Goal: Task Accomplishment & Management: Use online tool/utility

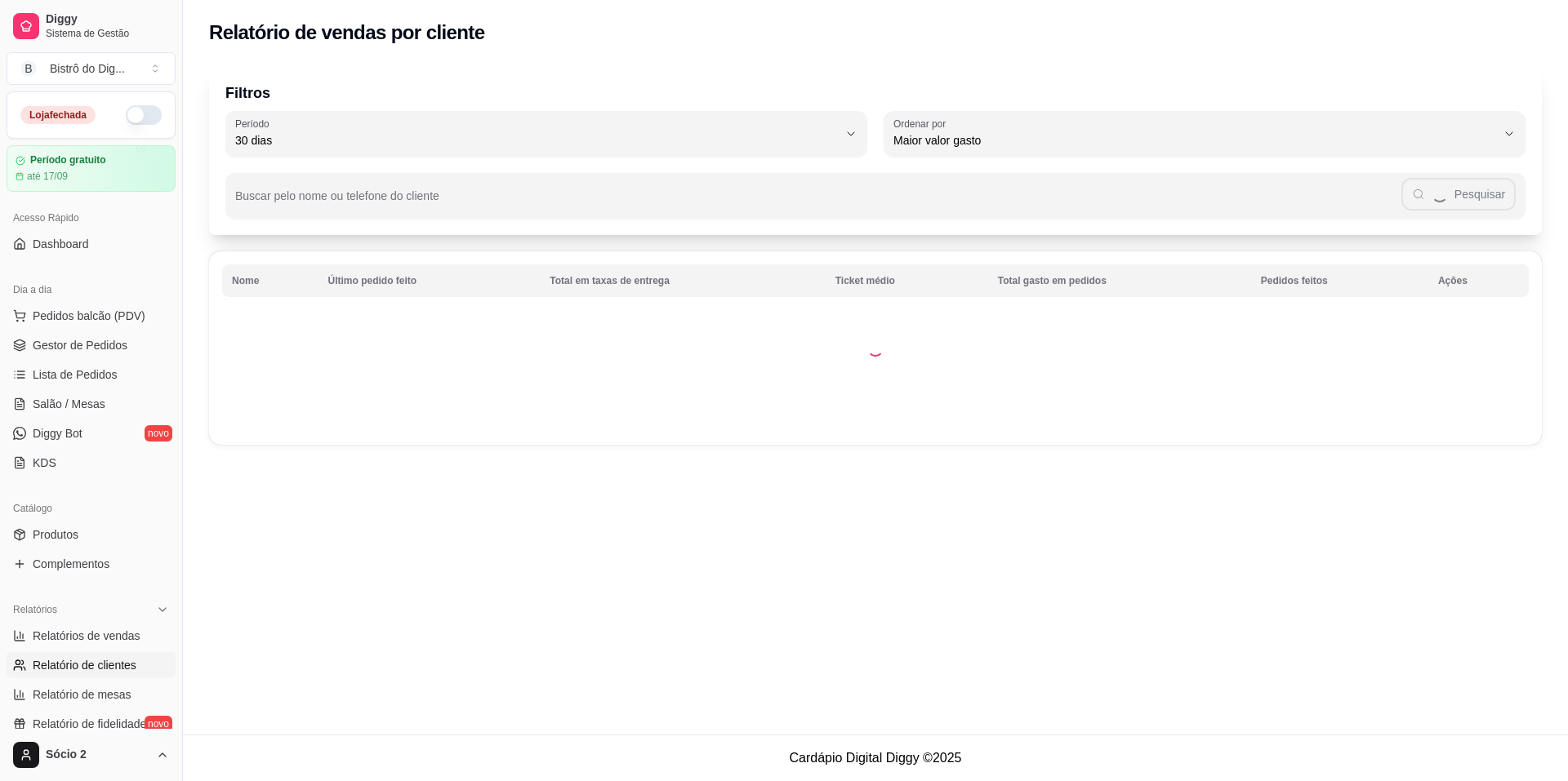
select select "30"
select select "HIGHEST_TOTAL_SPENT_WITH_ORDERS"
click at [101, 687] on span "Relatório de mesas" at bounding box center [81, 694] width 99 height 16
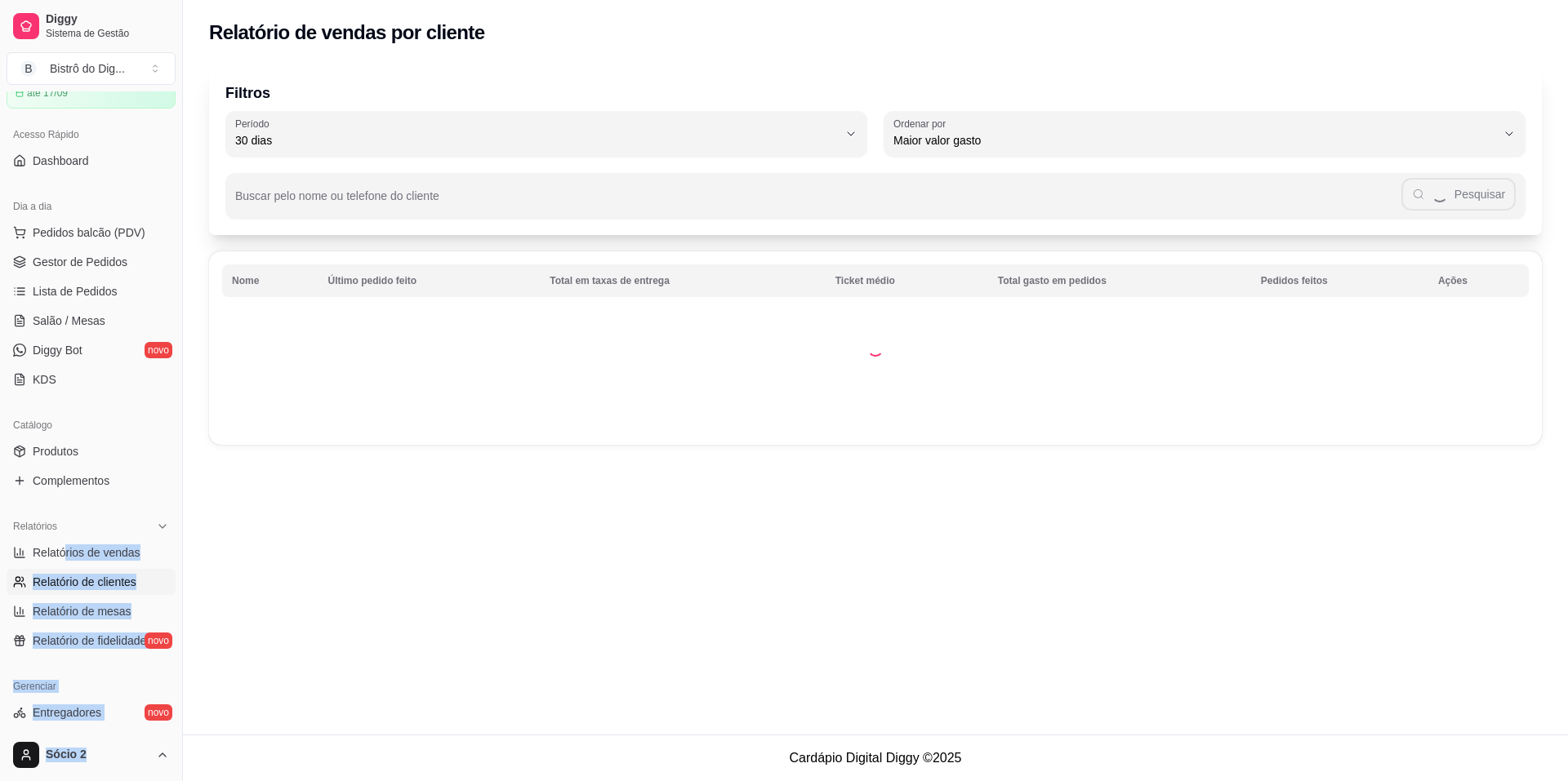
select select "TOTAL_OF_ORDERS"
select select "7"
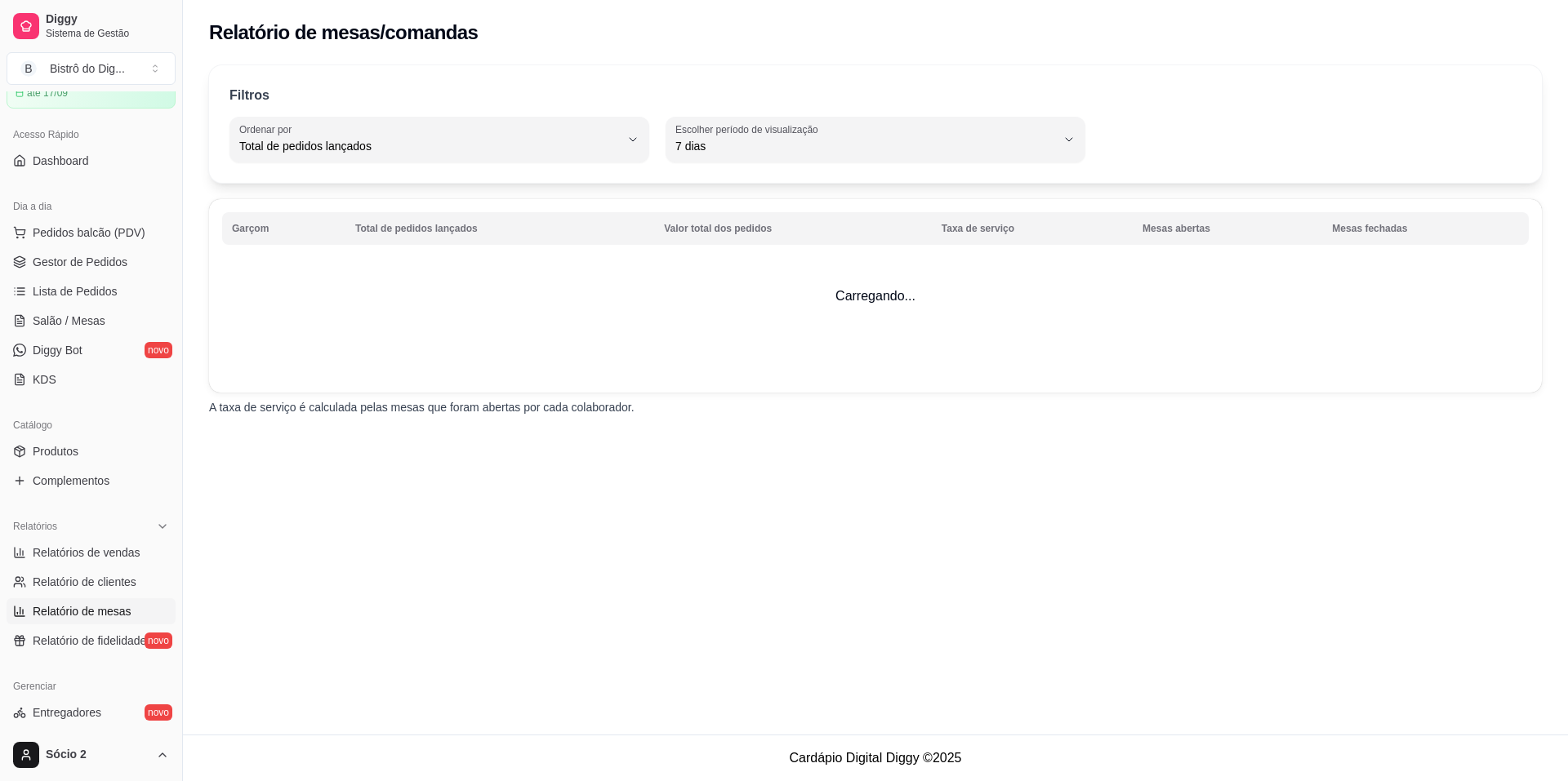
click at [362, 425] on div "Filtros TOTAL_OF_ORDERS Ordenar por Total de pedidos lançados Valor total dos p…" at bounding box center [875, 245] width 1385 height 380
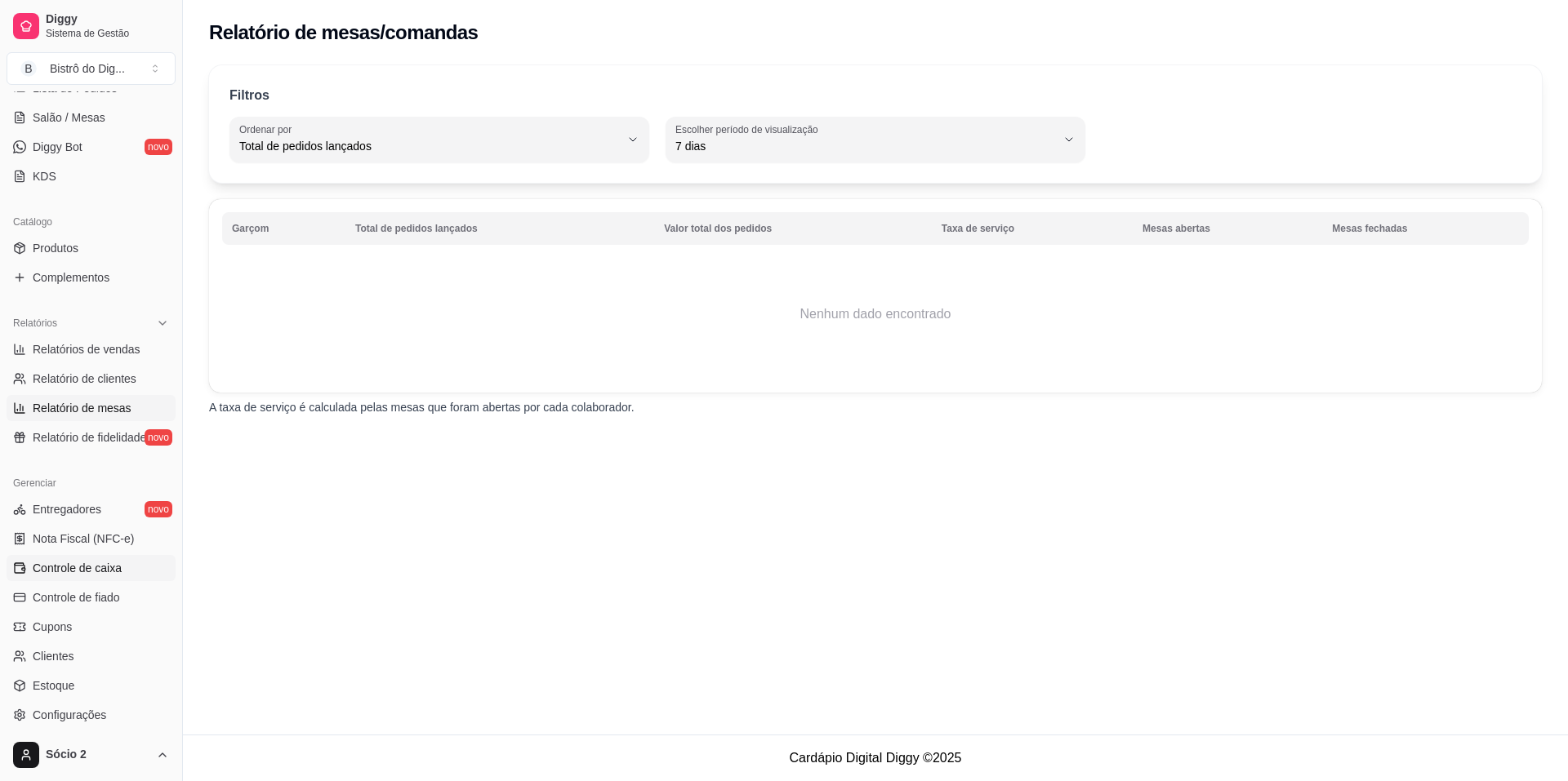
scroll to position [287, 0]
click at [47, 624] on span "Cupons" at bounding box center [52, 626] width 39 height 16
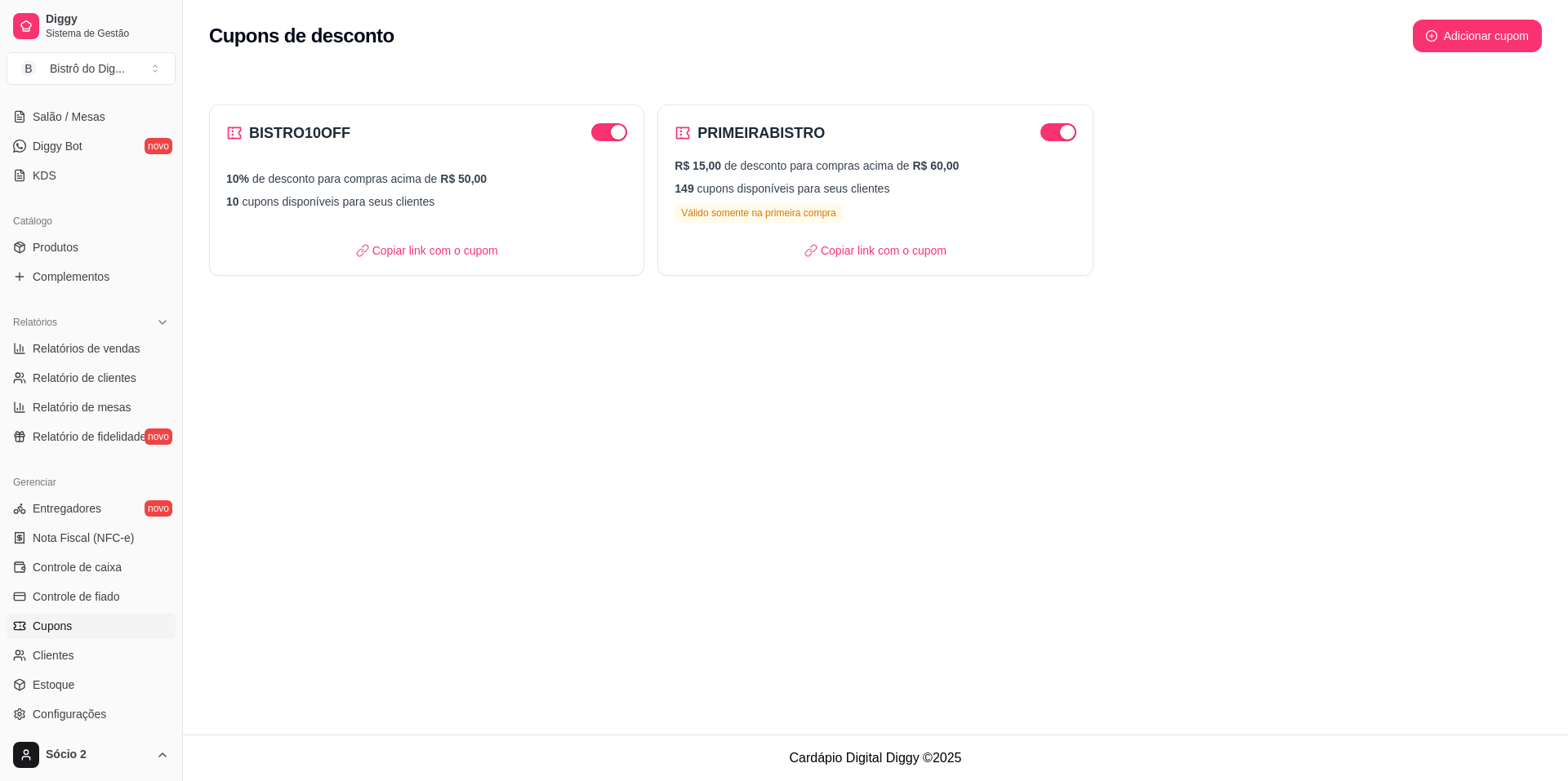
drag, startPoint x: 47, startPoint y: 624, endPoint x: 369, endPoint y: 333, distance: 434.0
click at [369, 333] on div "Diggy Sistema de Gestão B Bistrô do Dig ... Loja fechada Período gratuito até 1…" at bounding box center [784, 390] width 1568 height 781
click at [748, 180] on p "149 cupons disponíveis para seus clientes" at bounding box center [876, 188] width 401 height 16
select select "FIXED_VALUE"
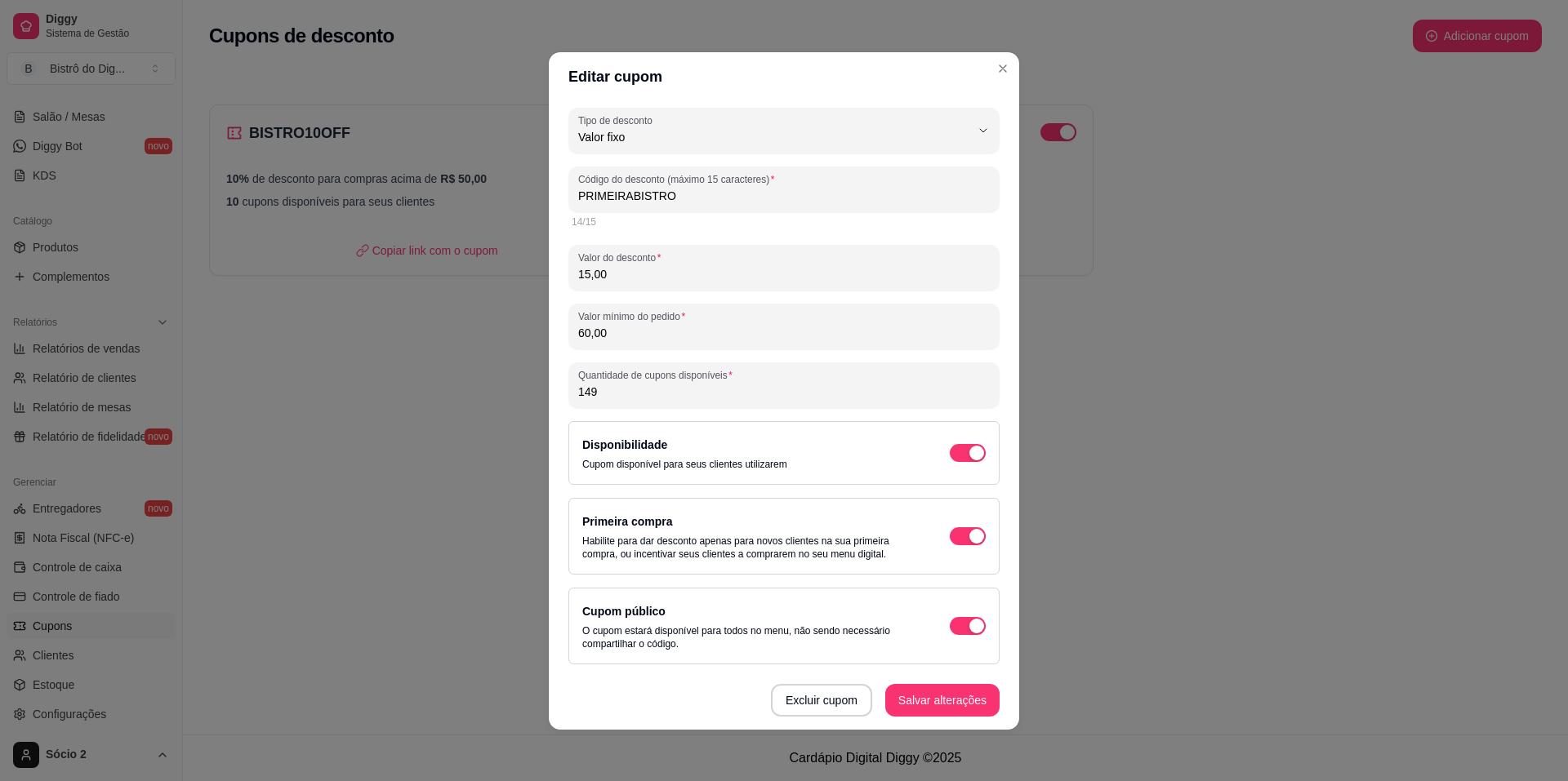
scroll to position [1, 0]
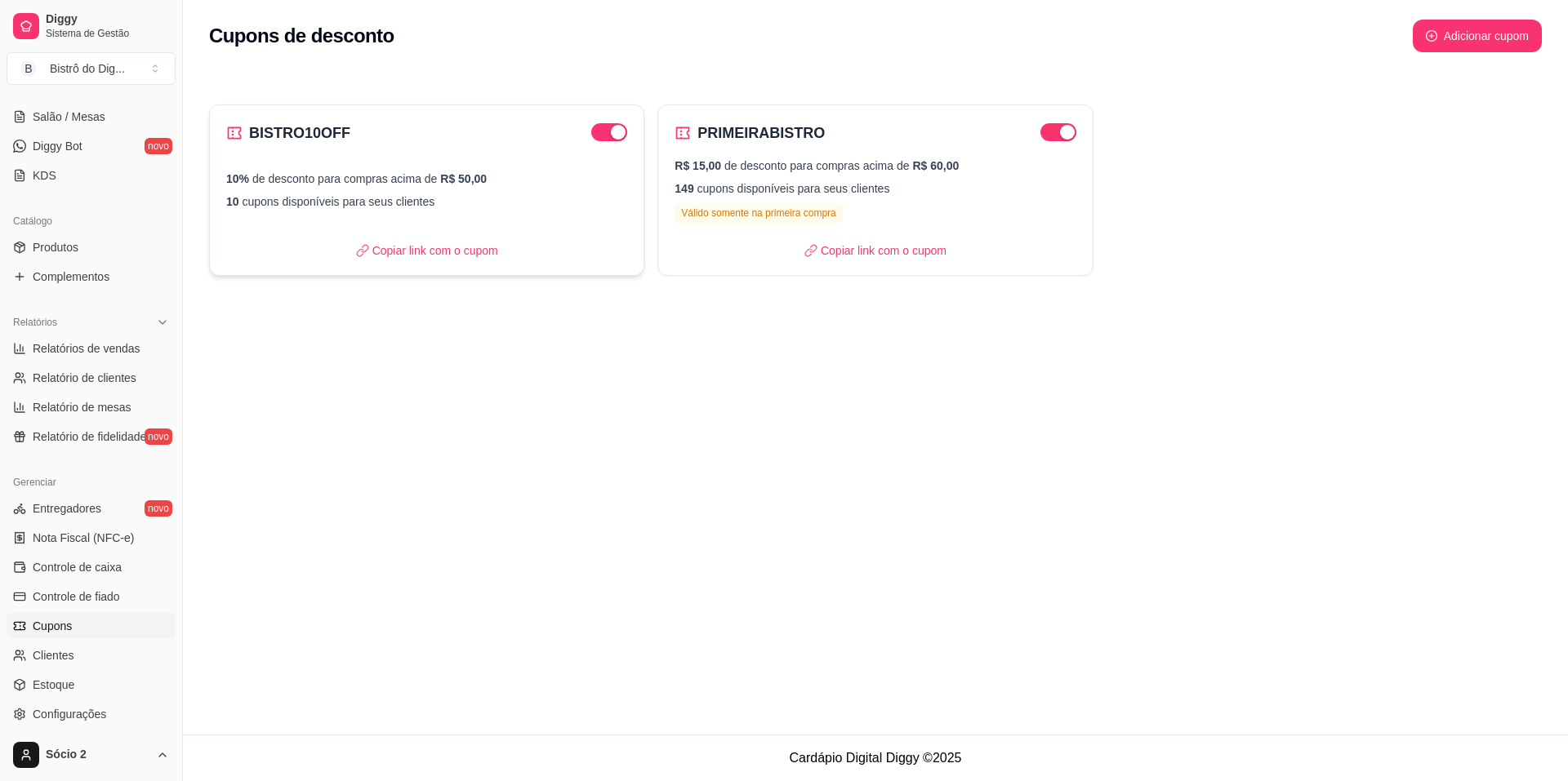
click at [407, 189] on div "10% de desconto para compras acima de R$ 50,00 10 cupons disponíveis para seus …" at bounding box center [427, 190] width 401 height 39
select select "PERCENTAGE"
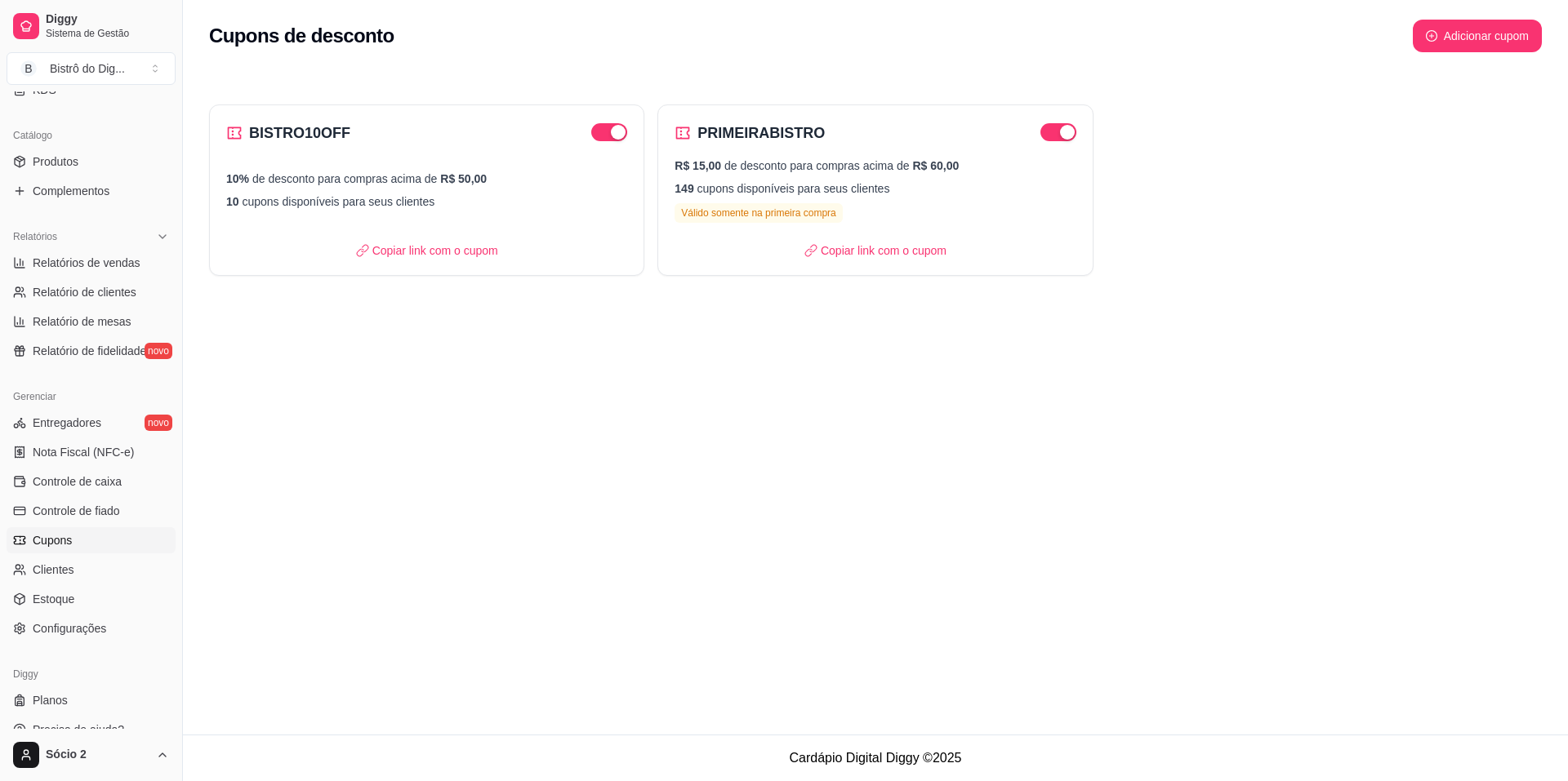
scroll to position [394, 0]
